Goal: Check status: Check status

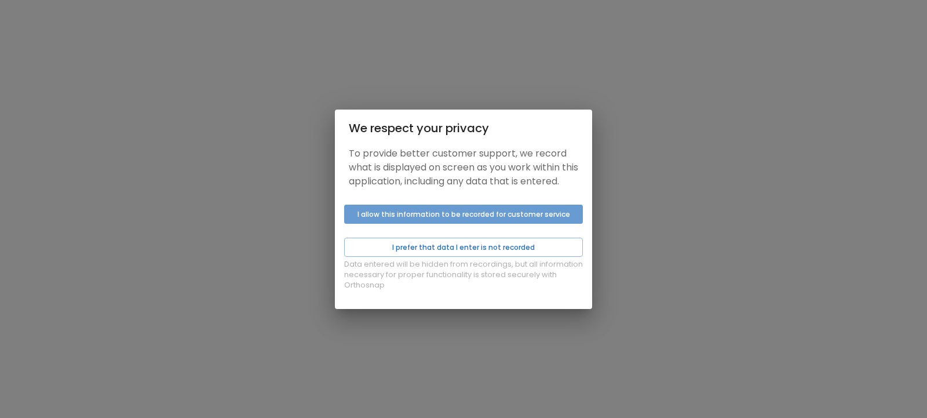
click at [447, 221] on button "I allow this information to be recorded for customer service" at bounding box center [463, 214] width 239 height 19
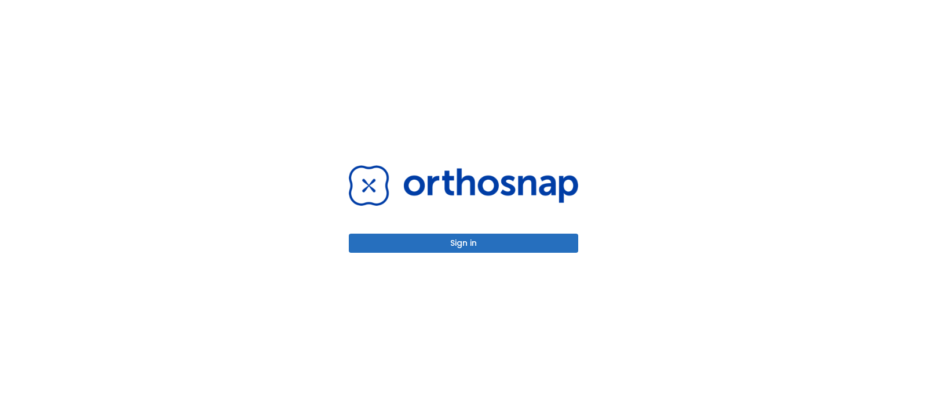
click at [456, 248] on button "Sign in" at bounding box center [463, 242] width 229 height 19
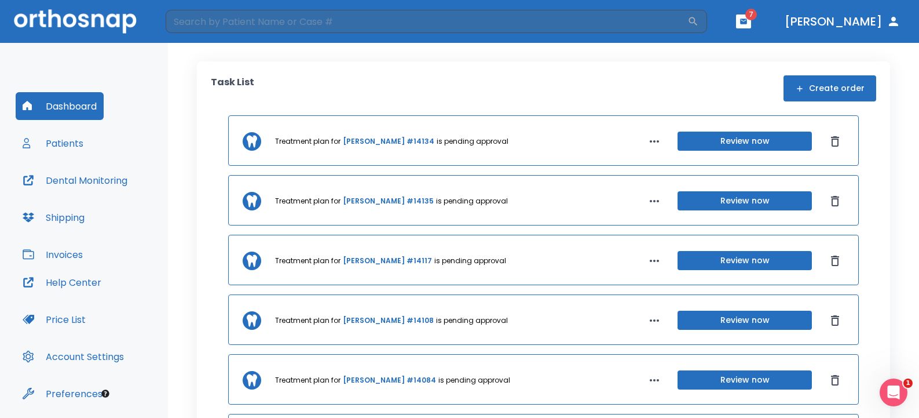
click at [696, 257] on button "Review now" at bounding box center [745, 260] width 134 height 19
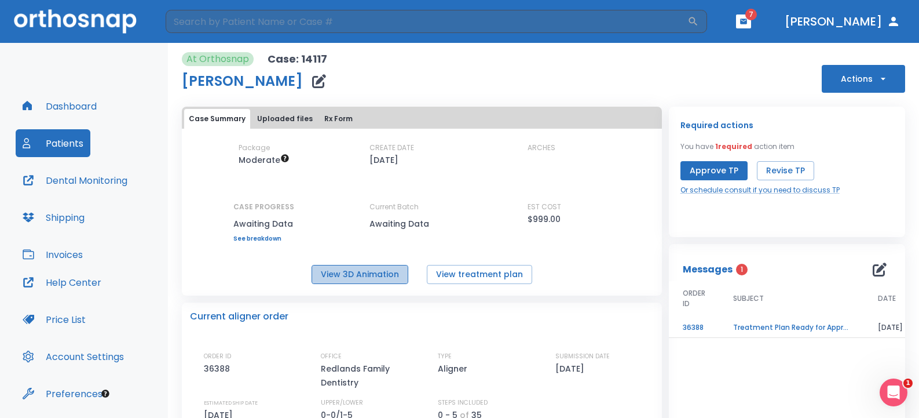
click at [379, 275] on button "View 3D Animation" at bounding box center [360, 274] width 97 height 19
click at [477, 278] on button "View treatment plan" at bounding box center [479, 274] width 105 height 19
